Goal: Task Accomplishment & Management: Manage account settings

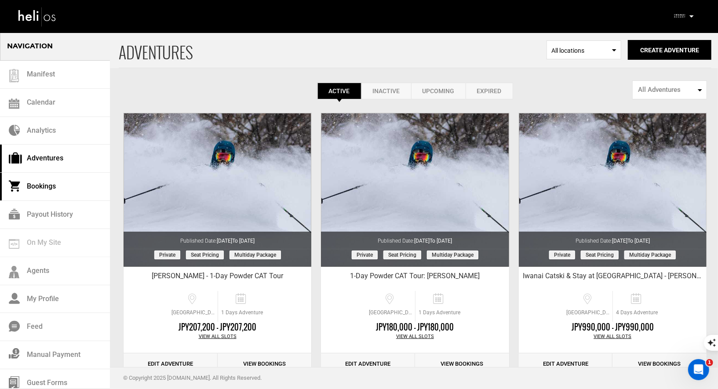
click at [55, 192] on link "Bookings" at bounding box center [55, 187] width 110 height 28
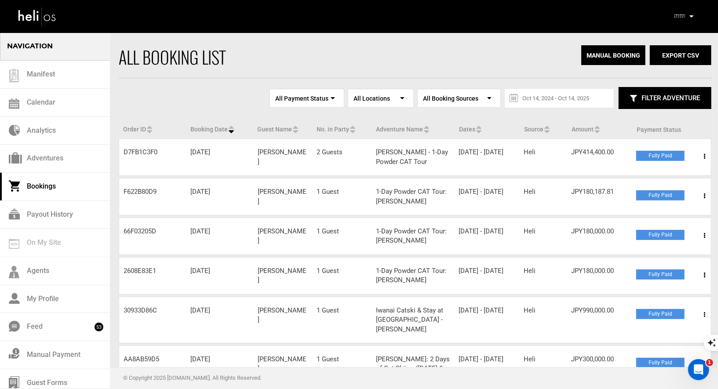
click at [689, 15] on p at bounding box center [691, 16] width 5 height 10
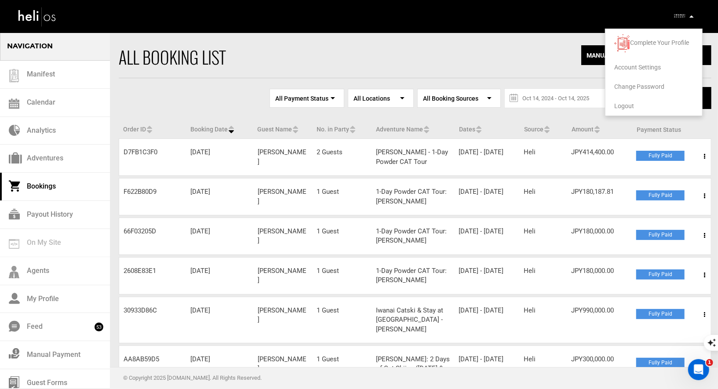
click at [625, 108] on span "Logout" at bounding box center [624, 105] width 20 height 7
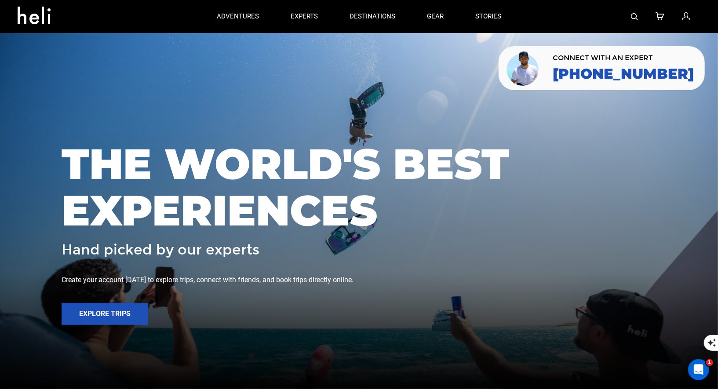
click at [684, 15] on icon at bounding box center [686, 16] width 8 height 11
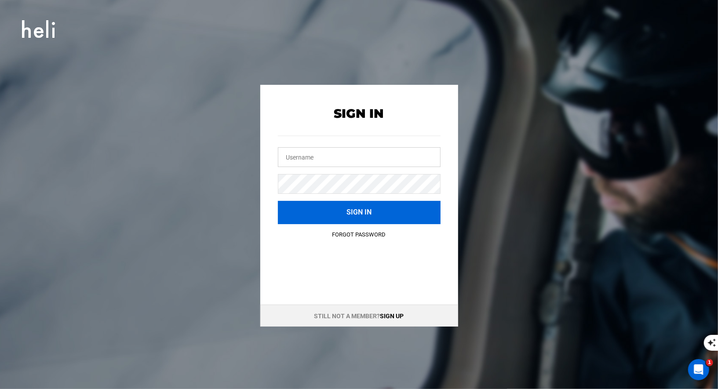
type input "[EMAIL_ADDRESS][DOMAIN_NAME]"
click at [376, 208] on button "Sign in" at bounding box center [359, 212] width 163 height 23
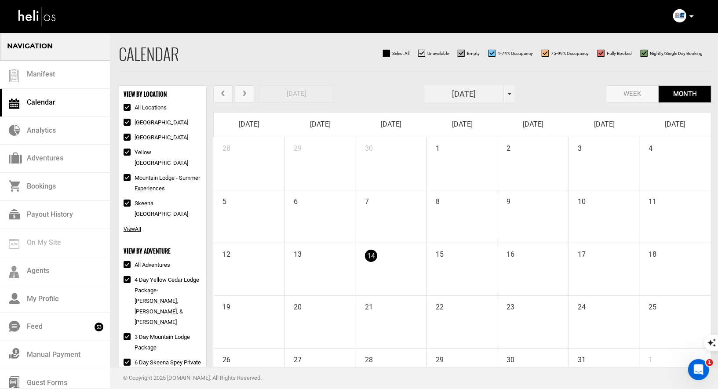
click at [693, 16] on icon at bounding box center [692, 16] width 4 height 2
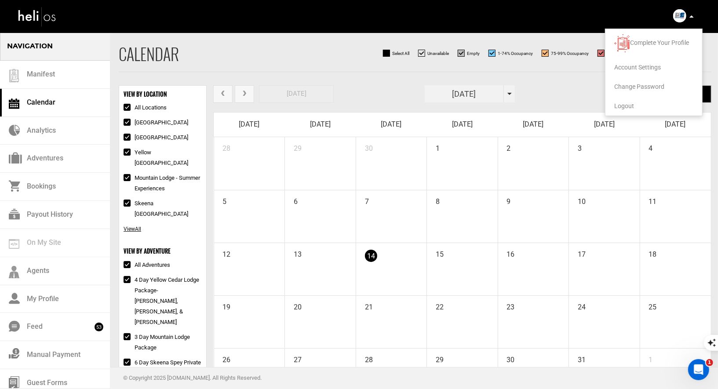
click at [624, 102] on span "Logout" at bounding box center [624, 105] width 20 height 7
